Goal: Information Seeking & Learning: Learn about a topic

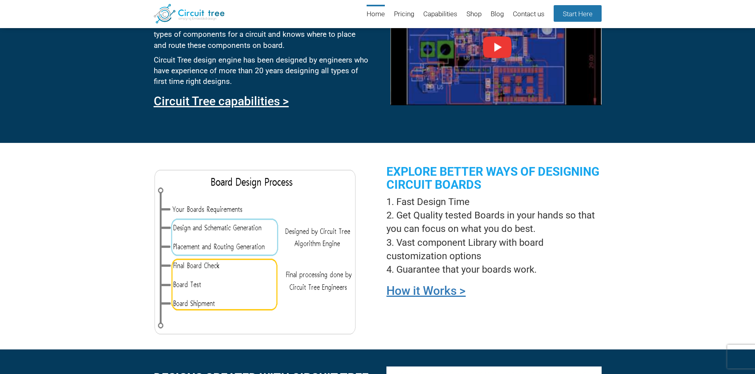
scroll to position [545, 0]
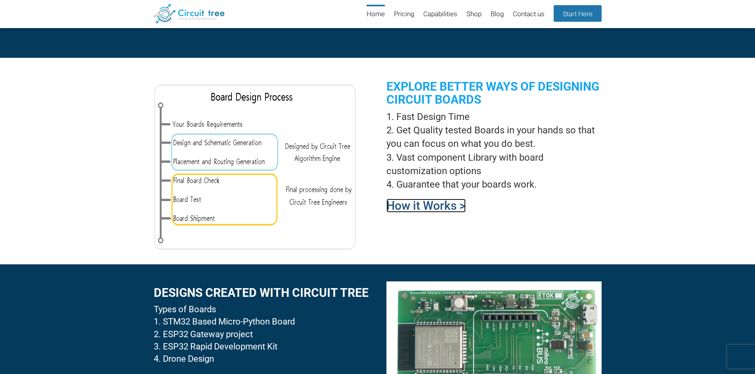
click at [395, 205] on link "How it Works >" at bounding box center [425, 206] width 79 height 14
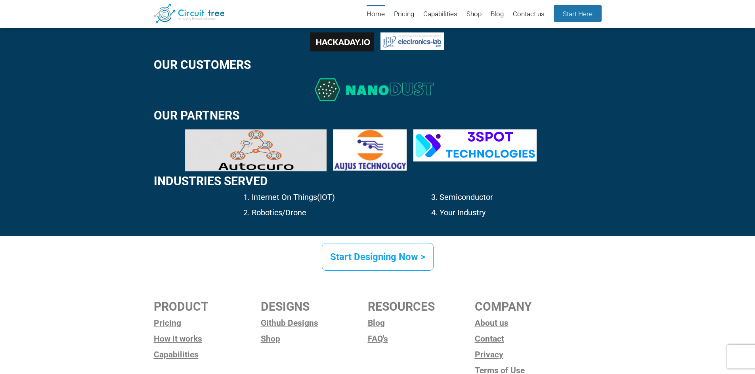
scroll to position [1153, 0]
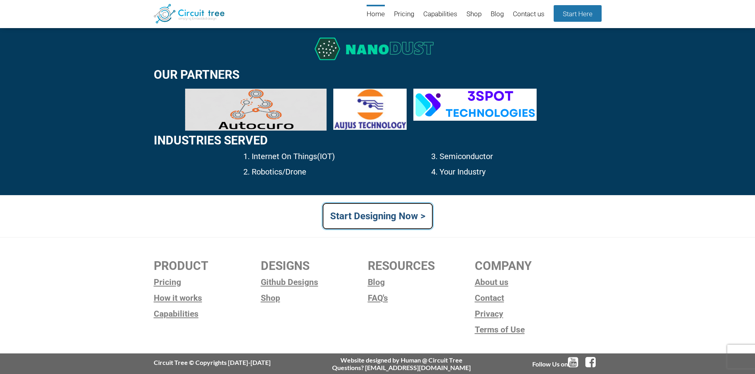
click at [355, 221] on link "Start Designing Now >" at bounding box center [378, 216] width 112 height 28
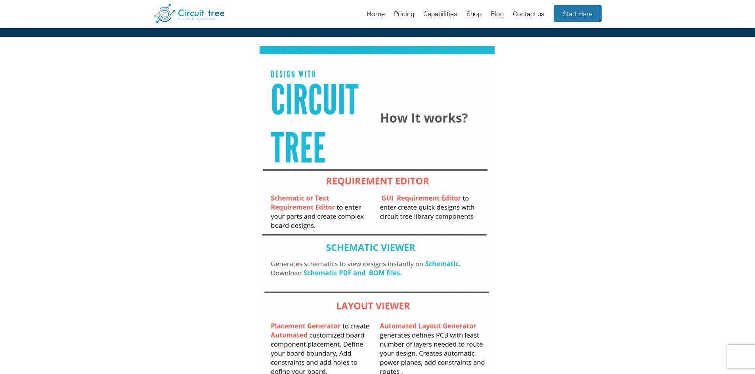
scroll to position [32, 0]
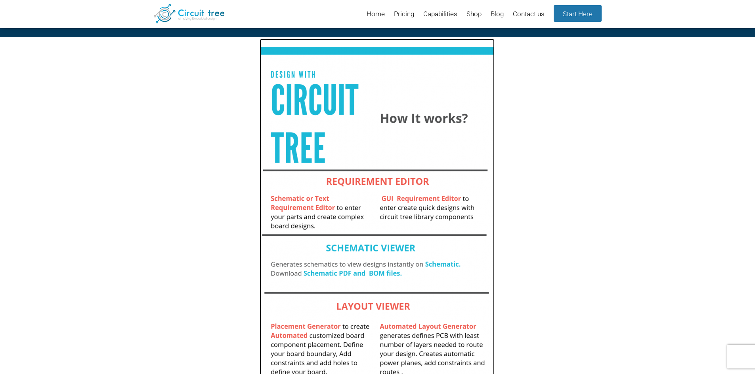
click at [360, 244] on img at bounding box center [376, 246] width 235 height 414
click at [312, 97] on img at bounding box center [376, 246] width 235 height 414
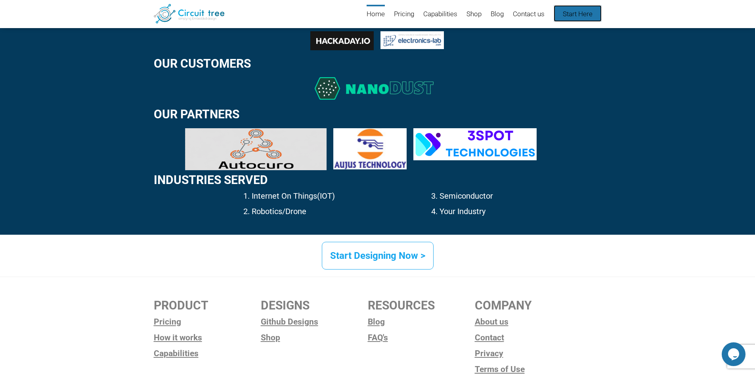
click at [572, 17] on link "Start Here" at bounding box center [577, 13] width 48 height 17
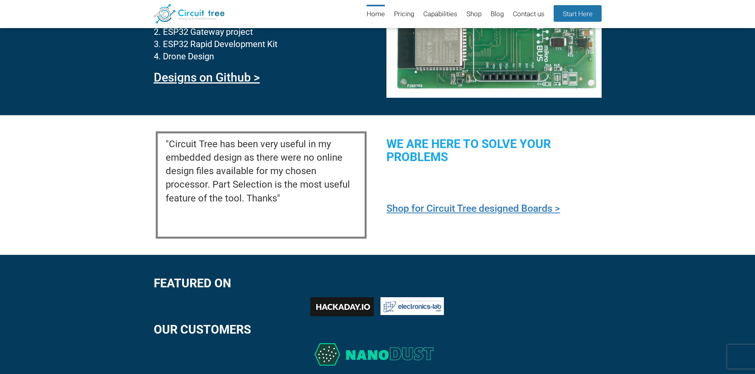
scroll to position [836, 0]
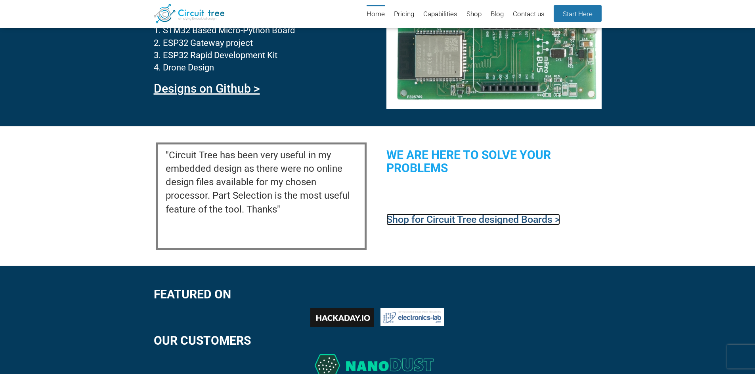
click at [433, 223] on link "Shop for Circuit Tree designed Boards >" at bounding box center [473, 219] width 174 height 11
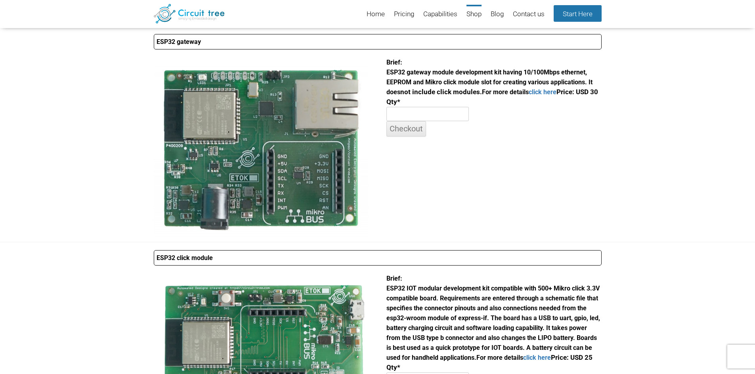
scroll to position [306, 0]
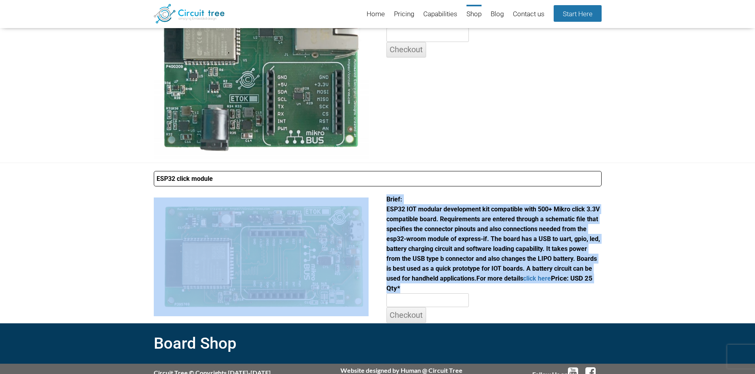
drag, startPoint x: 405, startPoint y: 286, endPoint x: 381, endPoint y: 208, distance: 81.6
click at [381, 208] on div "ESP32 click module Brief: ESP32 IOT modular development kit compatible with 500…" at bounding box center [378, 243] width 448 height 160
click at [390, 221] on span "Brief: ESP32 IOT modular development kit compatible with 500+ Mikro click 3.3V …" at bounding box center [493, 239] width 214 height 87
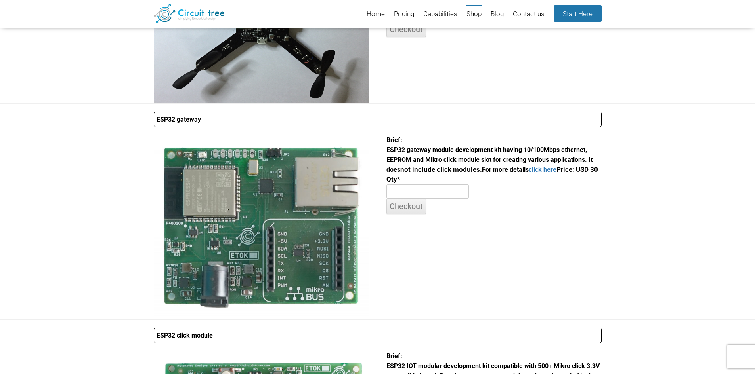
scroll to position [148, 0]
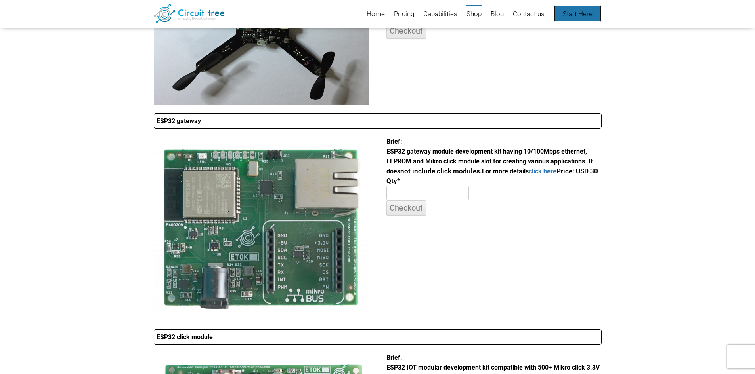
click at [566, 17] on link "Start Here" at bounding box center [577, 13] width 48 height 17
